Goal: Submit feedback/report problem: Submit feedback/report problem

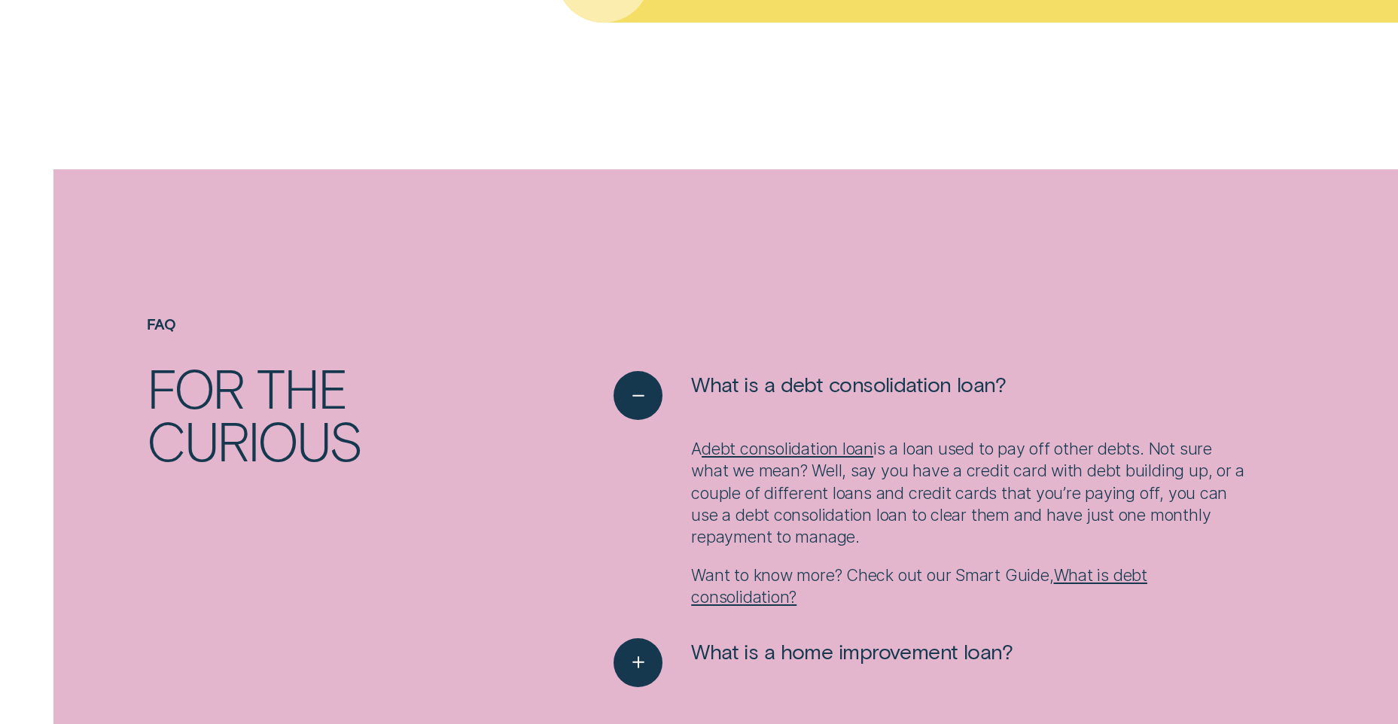
scroll to position [2032, 0]
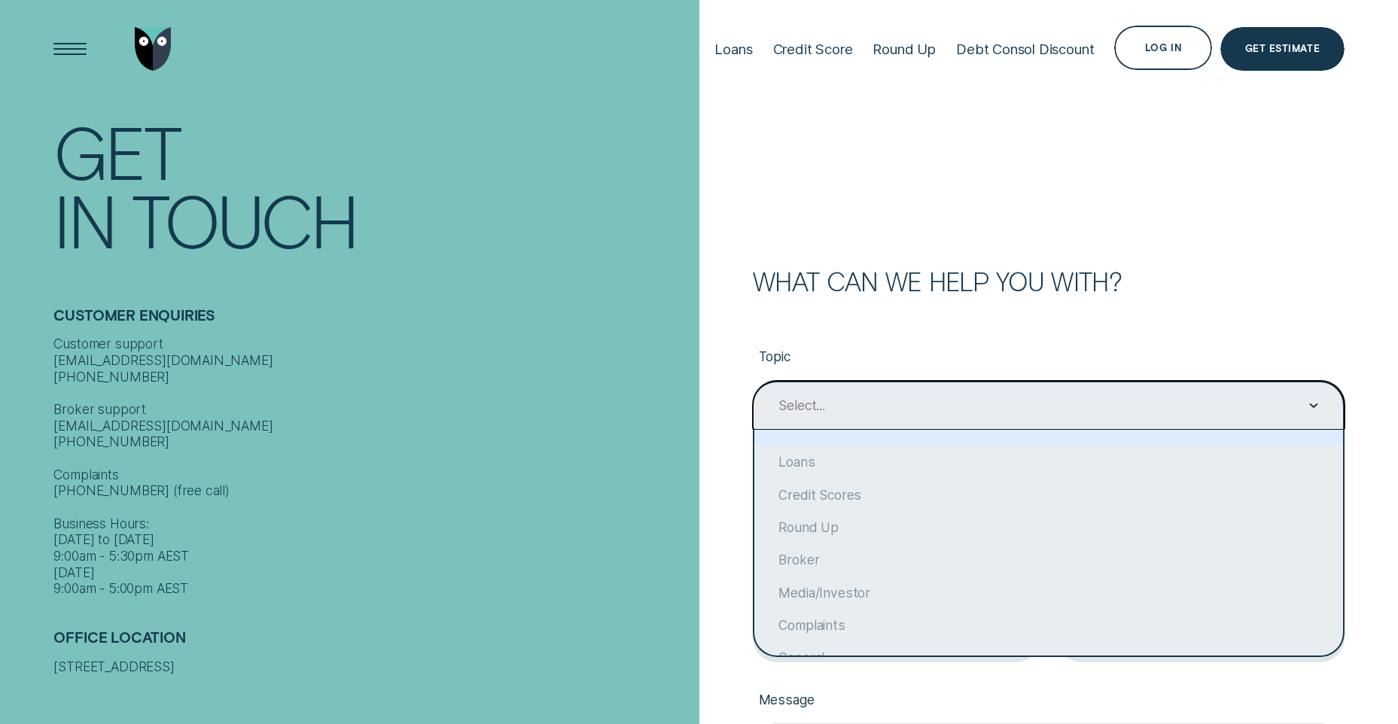
click at [799, 409] on div "Select..." at bounding box center [801, 405] width 46 height 17
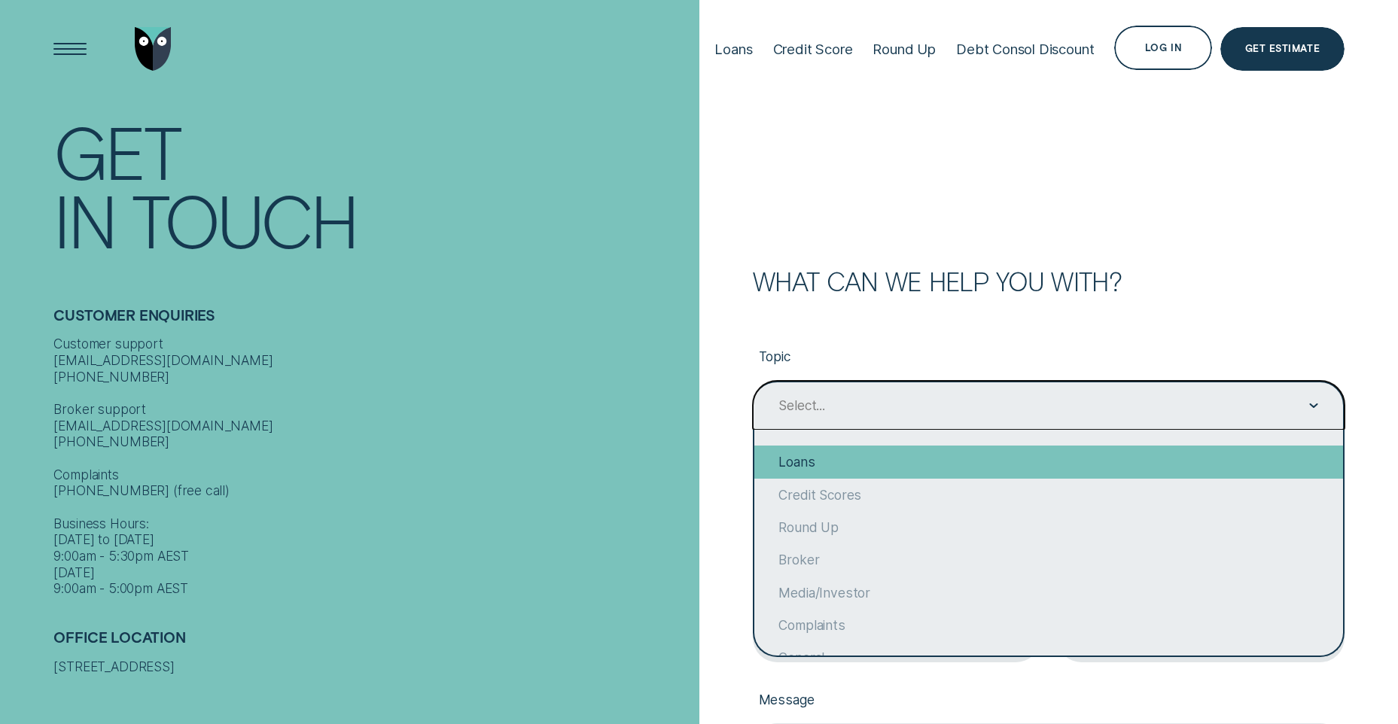
scroll to position [108, 0]
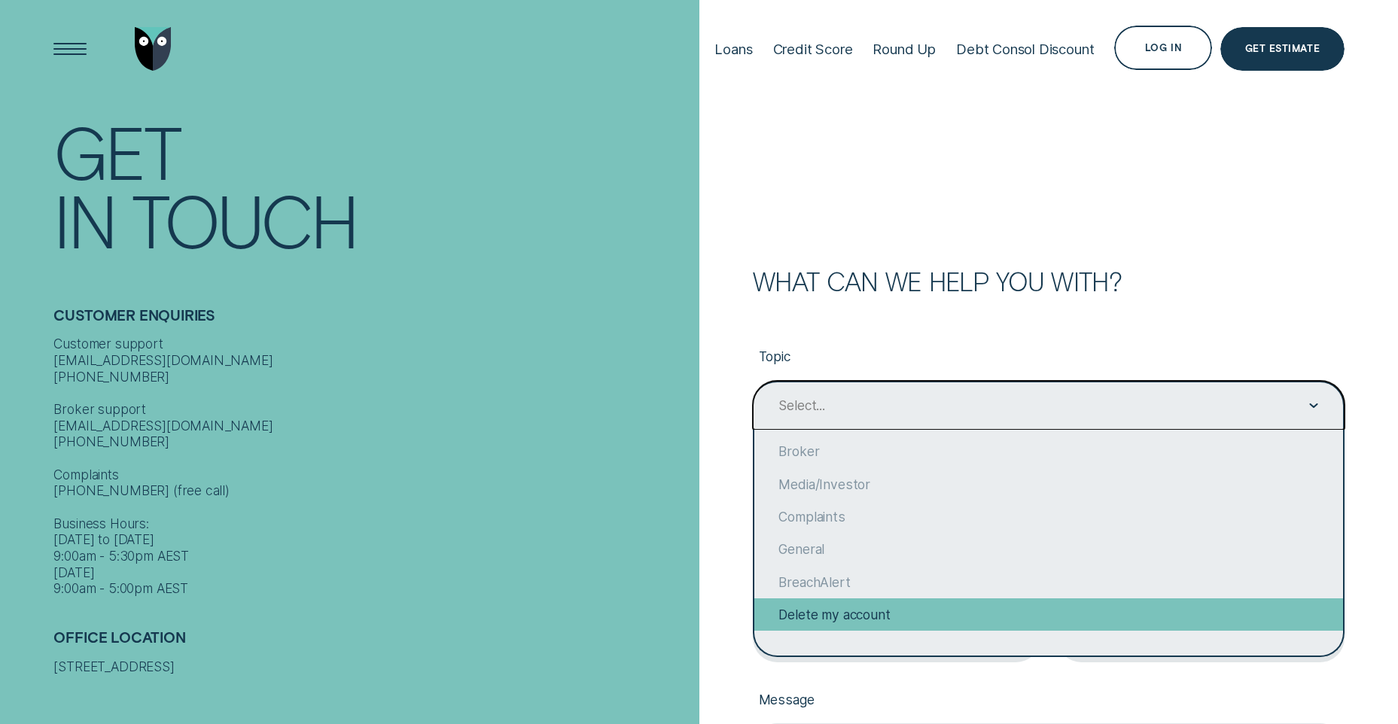
click at [846, 610] on div "Delete my account" at bounding box center [1048, 614] width 589 height 32
type input "Delete my account"
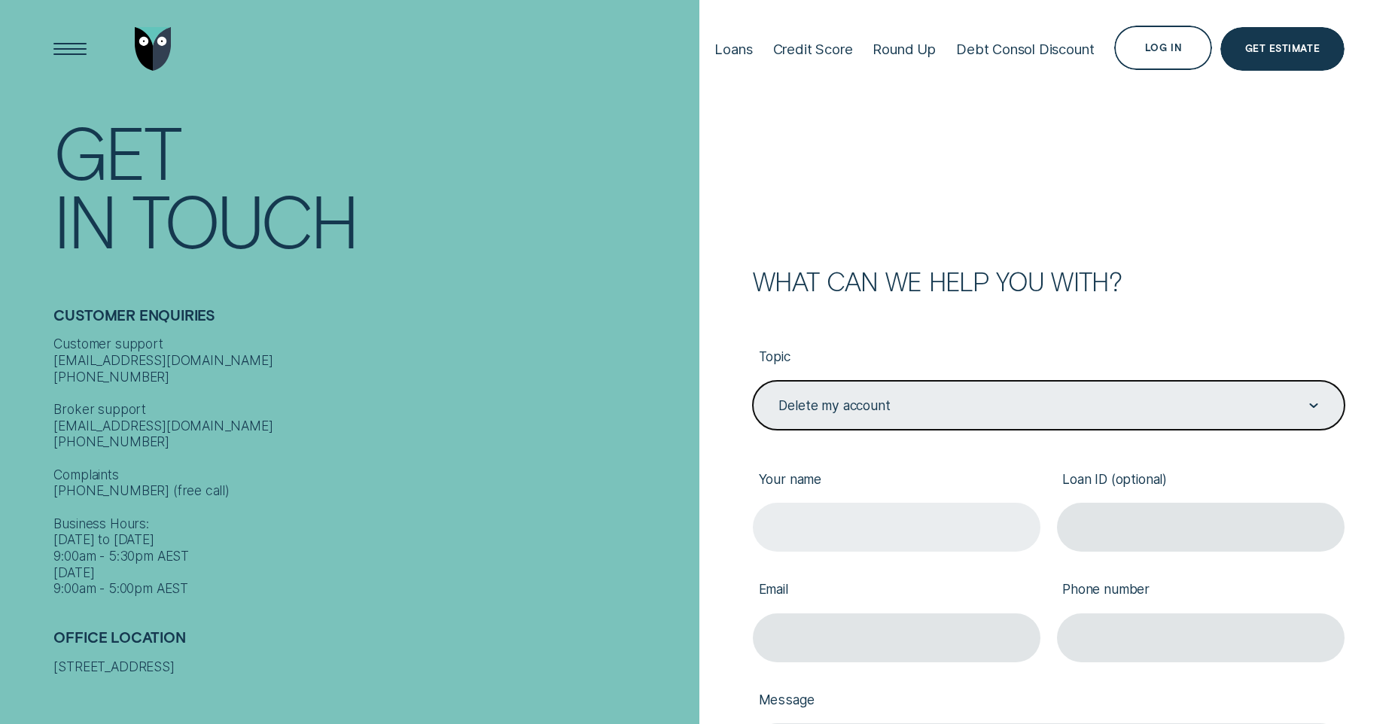
click at [893, 533] on input "Your name" at bounding box center [897, 527] width 288 height 49
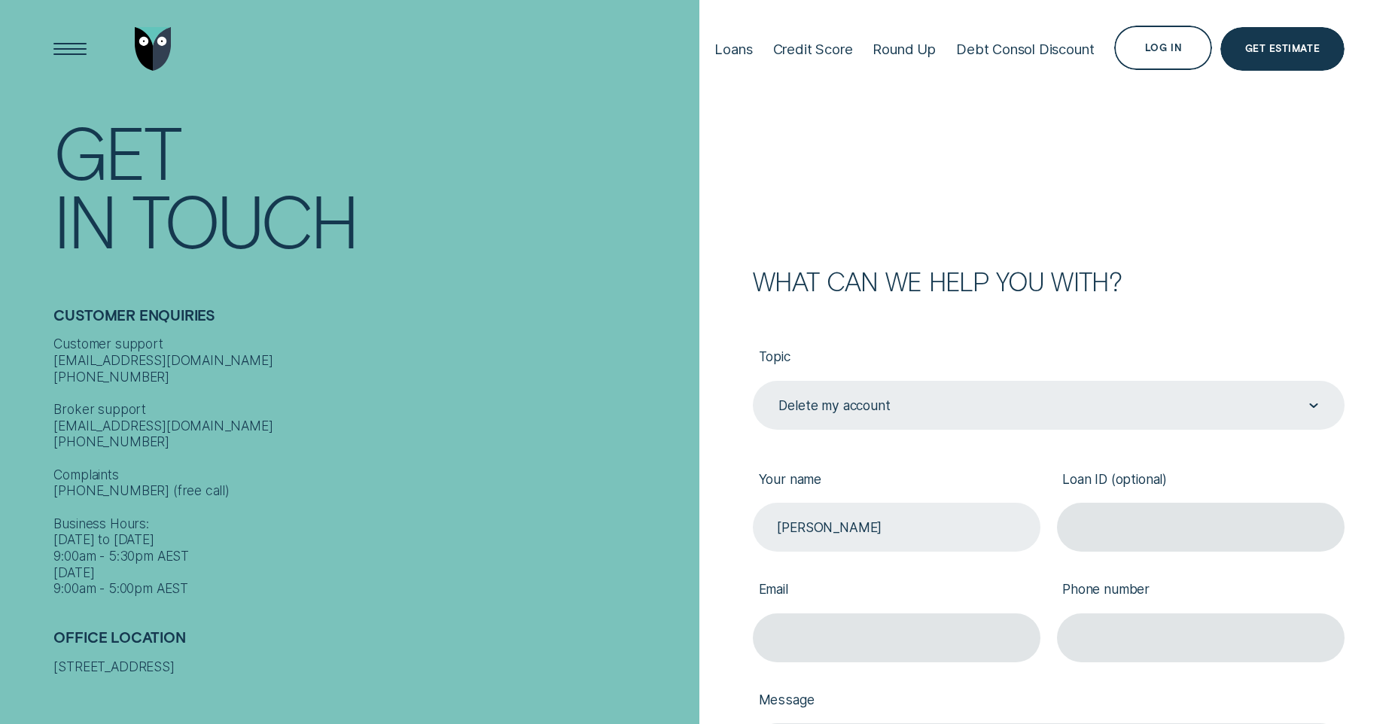
click at [885, 520] on input "Kylie" at bounding box center [897, 527] width 288 height 49
type input "Kylie Larkin"
type input "235983"
type input "kylie.larkin@sanitarium.com.au"
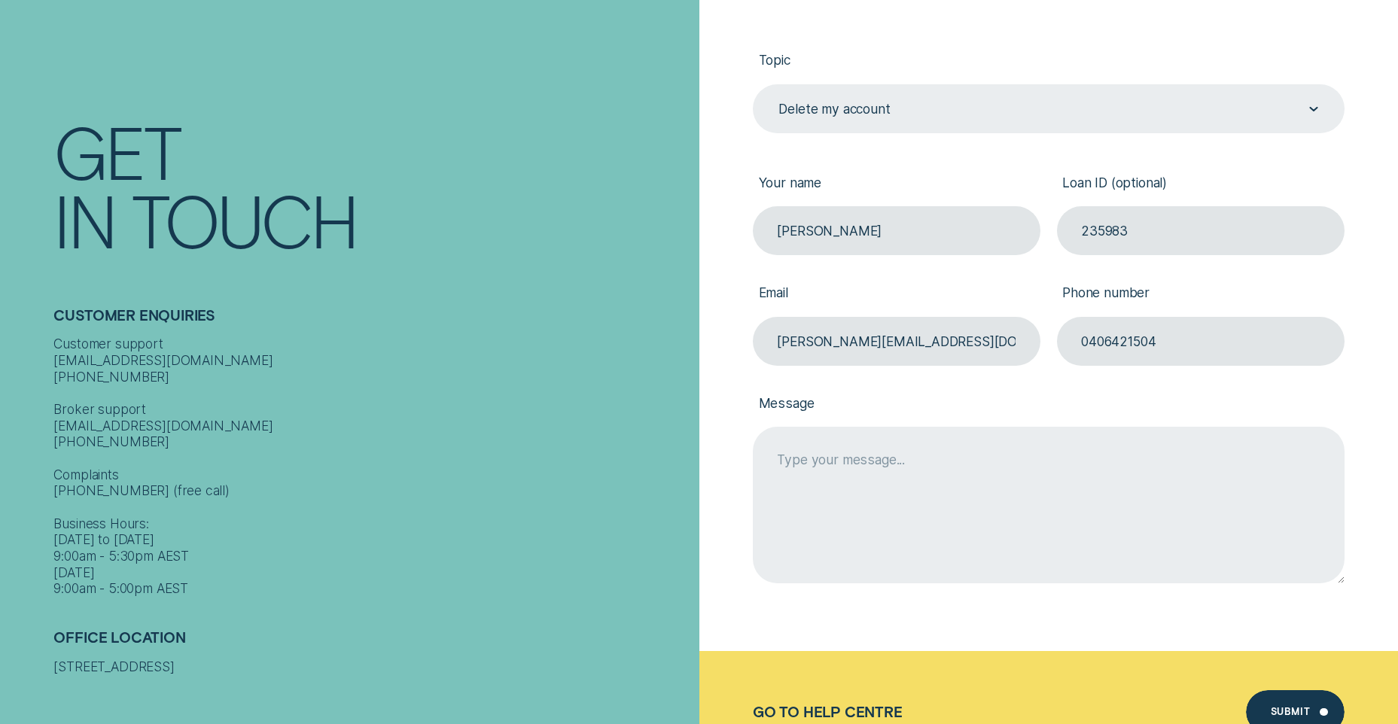
scroll to position [301, 0]
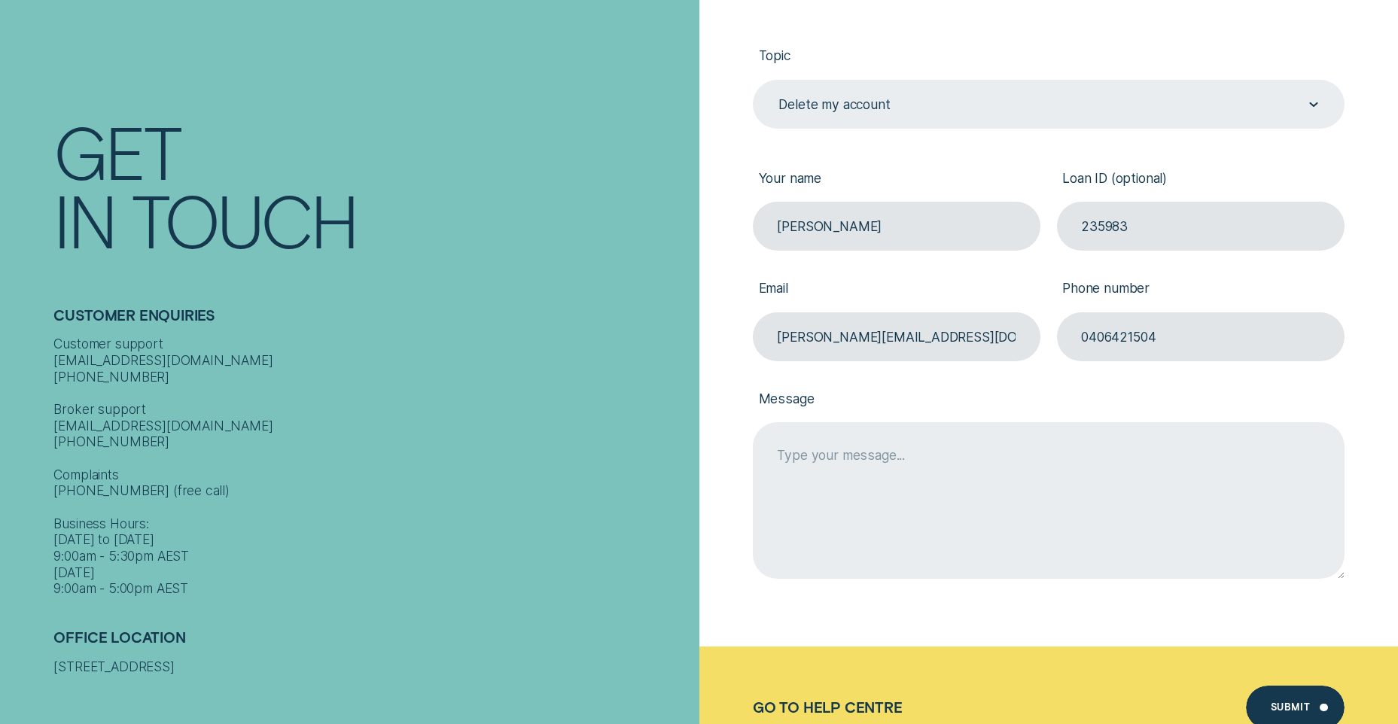
type input "0406421504"
click at [826, 460] on textarea "Message" at bounding box center [1049, 500] width 592 height 157
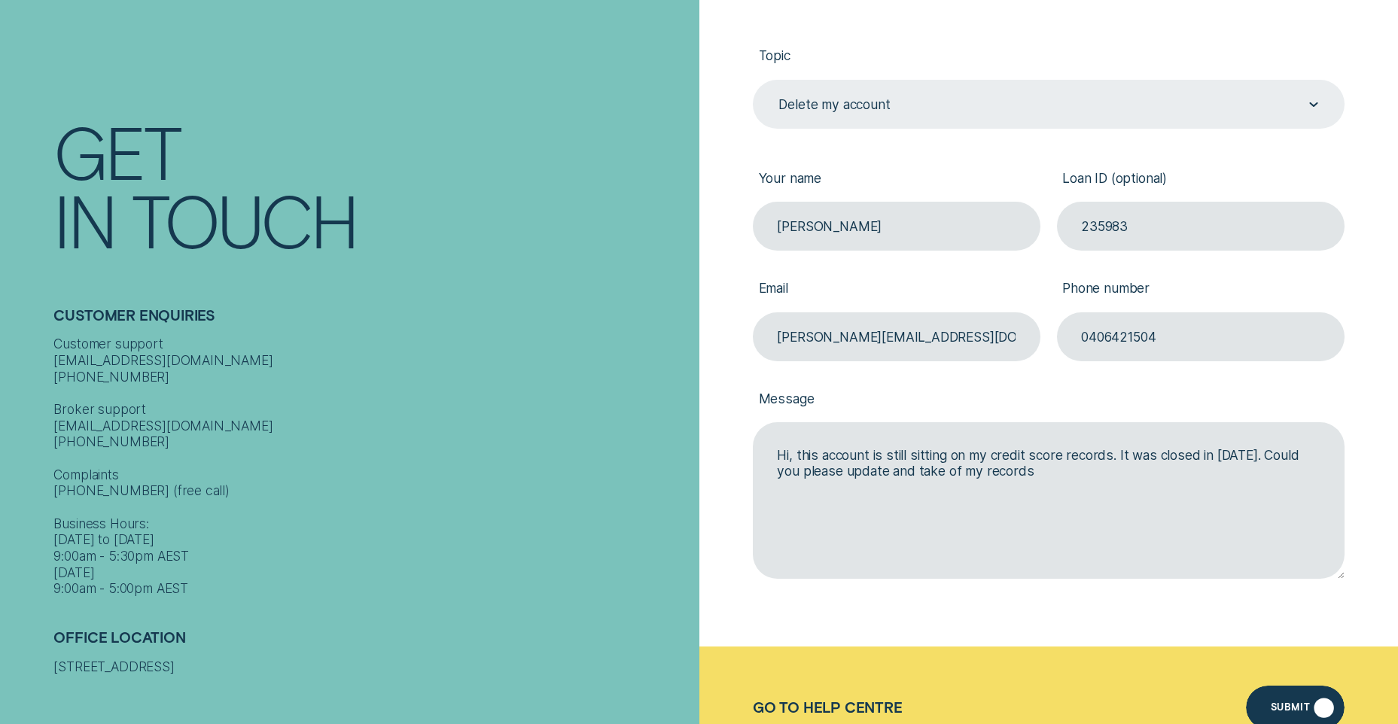
type textarea "Hi, this account is still sitting on my credit score records. It was closed in …"
click at [1289, 702] on div "Submit" at bounding box center [1295, 708] width 98 height 44
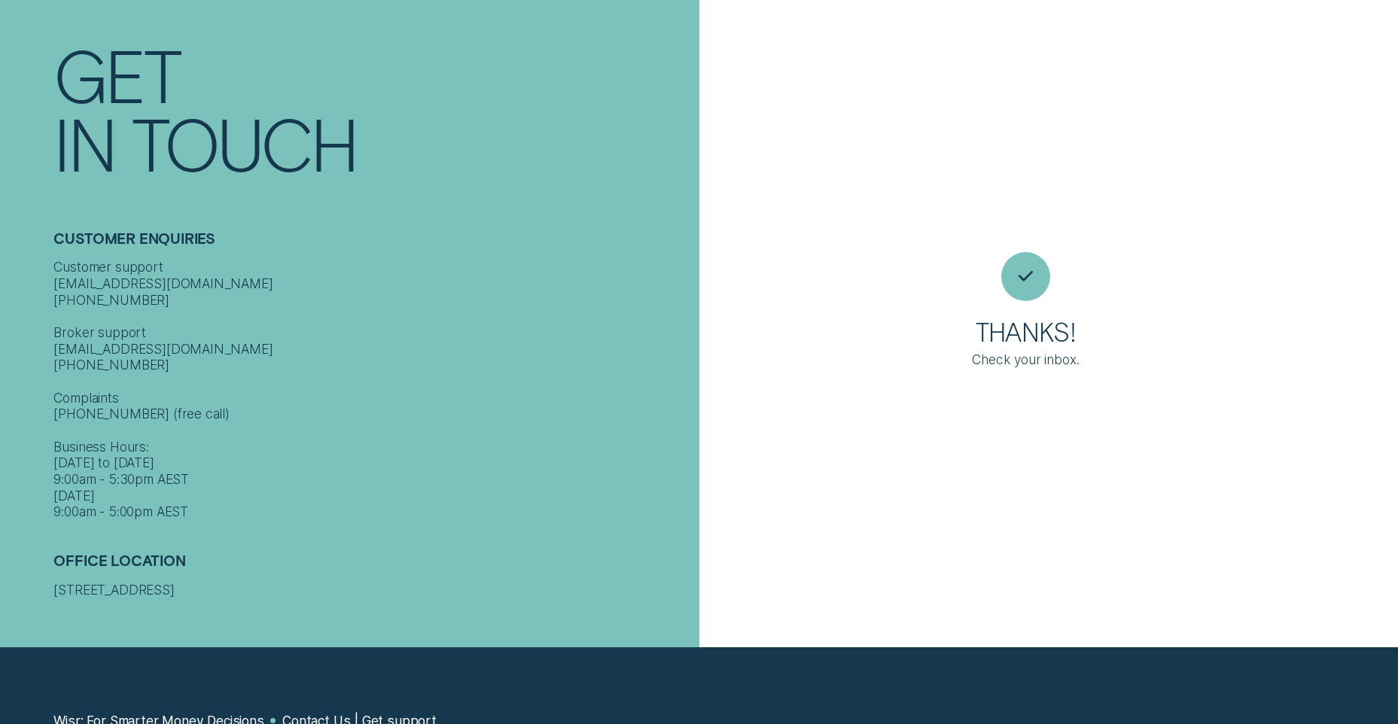
scroll to position [0, 0]
